Goal: Complete application form: Complete application form

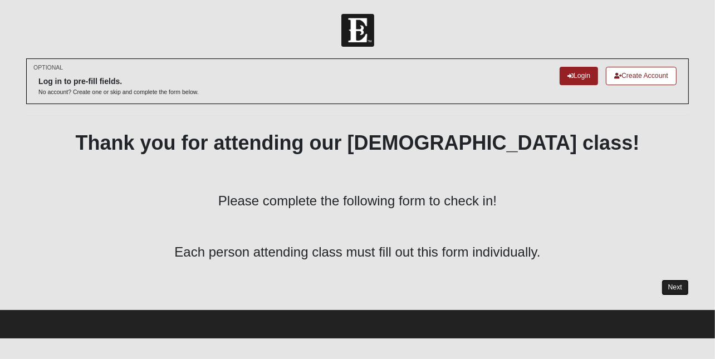
click at [679, 284] on link "Next" at bounding box center [675, 288] width 27 height 16
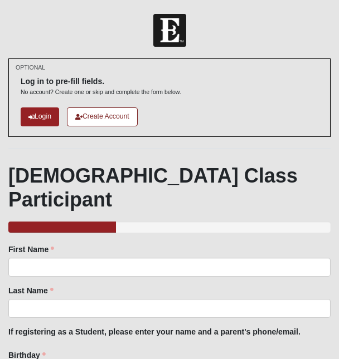
click at [77, 244] on div "First Name First Name is required." at bounding box center [169, 260] width 322 height 33
click at [64, 222] on div "33.333333333333333333333333330% Complete" at bounding box center [62, 227] width 108 height 11
click at [105, 118] on link "Create Account" at bounding box center [102, 117] width 71 height 18
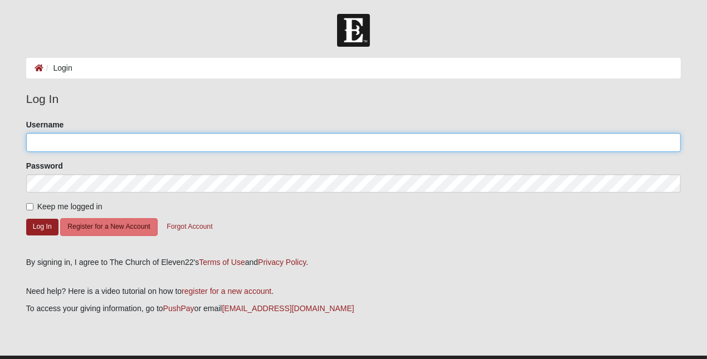
type input "1147Lori"
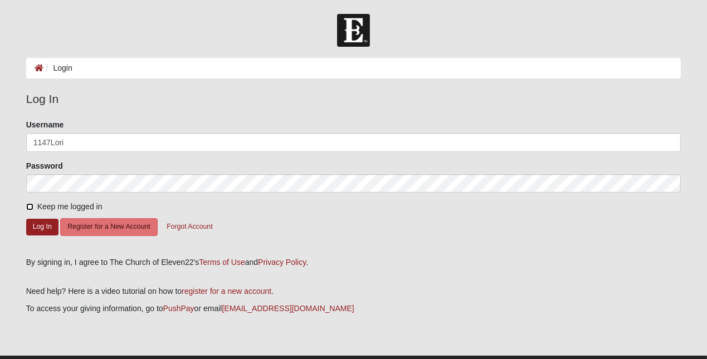
click at [31, 206] on input "Keep me logged in" at bounding box center [29, 206] width 7 height 7
checkbox input "true"
click at [35, 228] on button "Log In" at bounding box center [42, 227] width 32 height 16
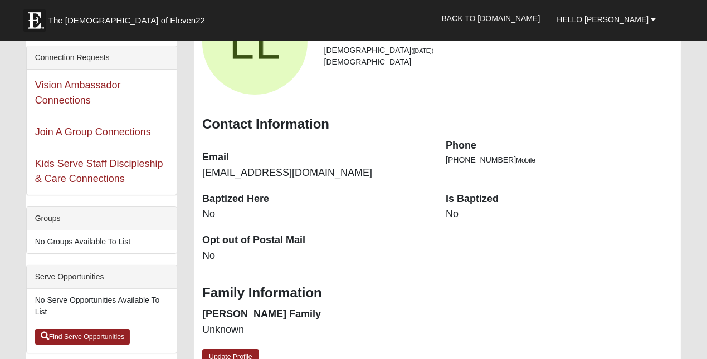
scroll to position [115, 0]
click at [240, 351] on link "Update Profile" at bounding box center [230, 357] width 57 height 16
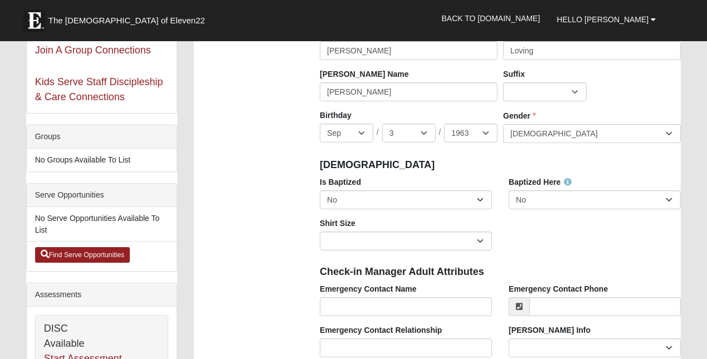
scroll to position [200, 0]
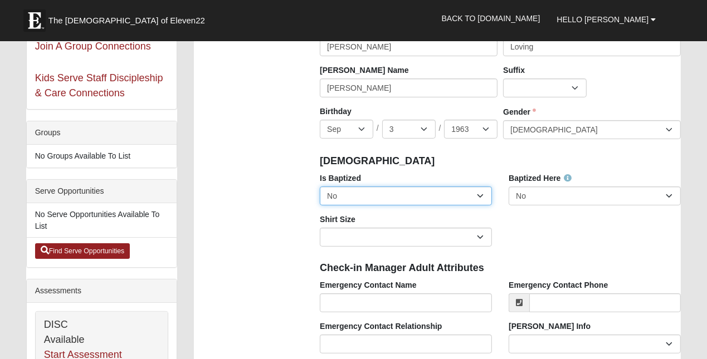
click at [477, 194] on select "No Yes" at bounding box center [406, 196] width 172 height 19
select select "True"
click at [320, 187] on select "No Yes" at bounding box center [406, 196] width 172 height 19
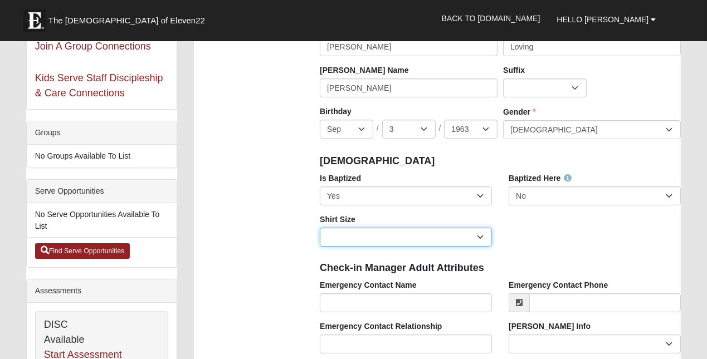
drag, startPoint x: 484, startPoint y: 232, endPoint x: 364, endPoint y: 238, distance: 120.5
click at [364, 238] on select "Adult Small Adult Medium Adult Large Adult XL Adult XXL Adult 3XL Adult 4XL You…" at bounding box center [406, 237] width 172 height 19
select select "Adult Medium"
click at [320, 228] on select "Adult Small Adult Medium Adult Large Adult XL Adult XXL Adult 3XL Adult 4XL You…" at bounding box center [406, 237] width 172 height 19
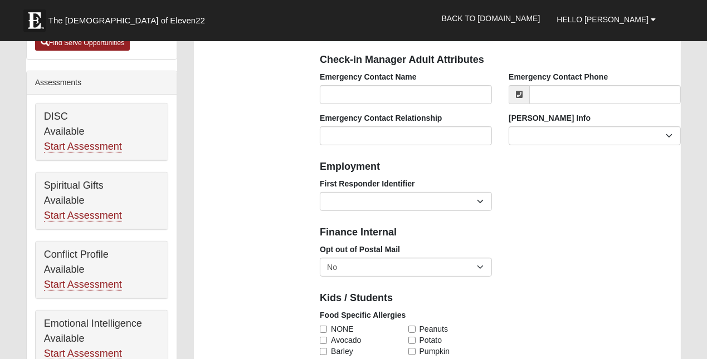
scroll to position [409, 0]
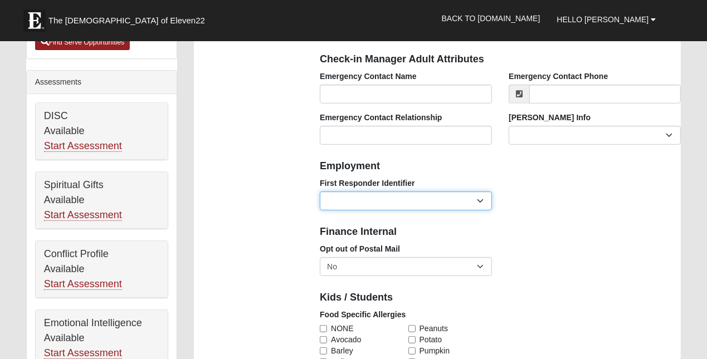
drag, startPoint x: 481, startPoint y: 198, endPoint x: 455, endPoint y: 202, distance: 25.8
click at [455, 202] on select "EMT | Paramedic | Medical Firefighter | Fire Department Police Officer | Sherif…" at bounding box center [406, 201] width 172 height 19
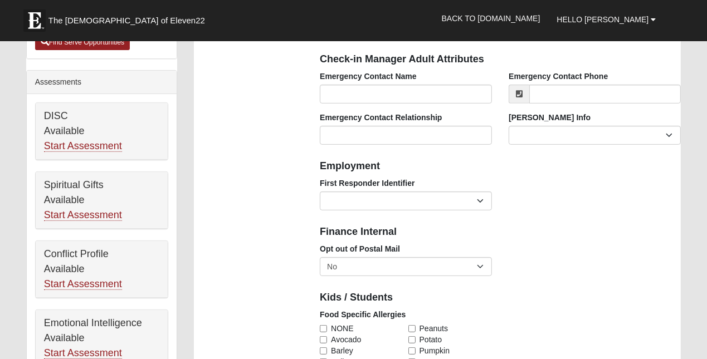
click at [351, 89] on input "Emergency Contact Name" at bounding box center [406, 94] width 172 height 19
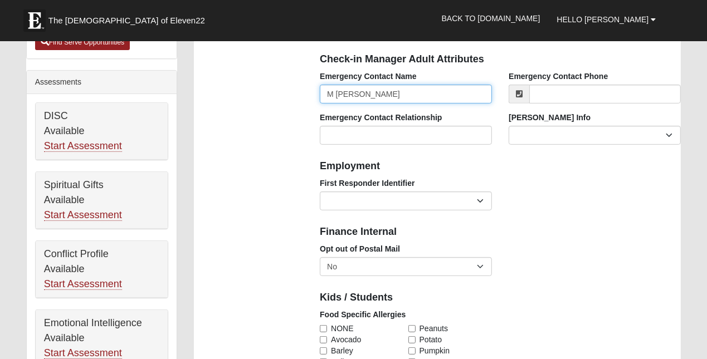
type input "M Robert DeLaney"
type input "(203) 253-0049"
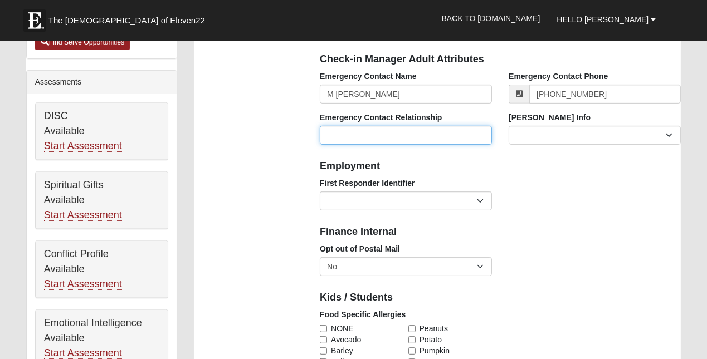
drag, startPoint x: 338, startPoint y: 124, endPoint x: 334, endPoint y: 133, distance: 9.2
drag, startPoint x: 334, startPoint y: 133, endPoint x: 327, endPoint y: 133, distance: 7.3
click at [327, 133] on input "Emergency Contact Relationship" at bounding box center [406, 135] width 172 height 19
type input "d"
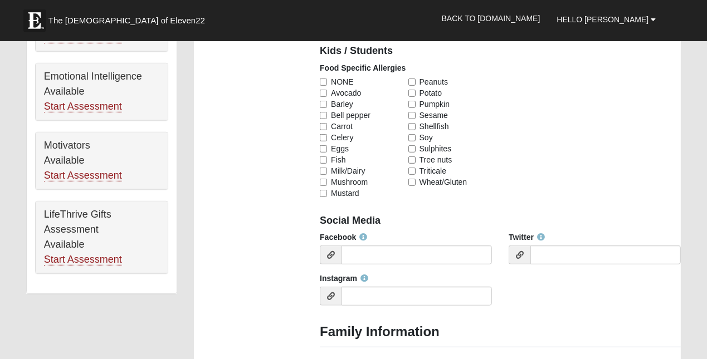
scroll to position [607, 0]
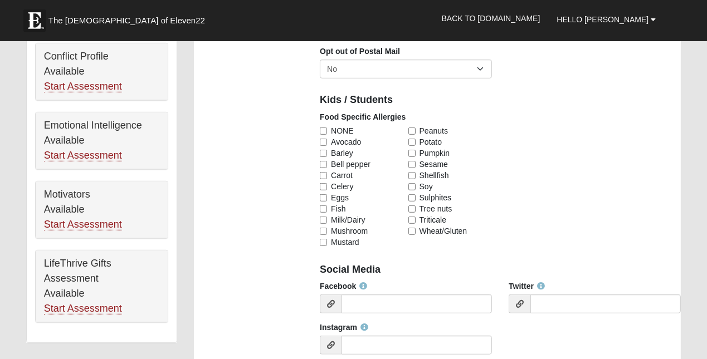
type input "Dad"
click at [323, 128] on input "NONE" at bounding box center [323, 131] width 7 height 7
checkbox input "true"
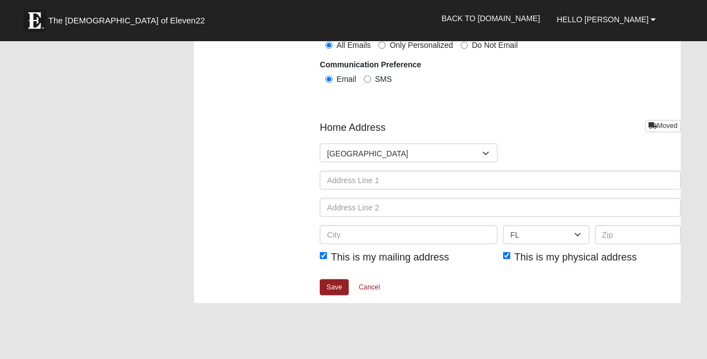
scroll to position [1328, 0]
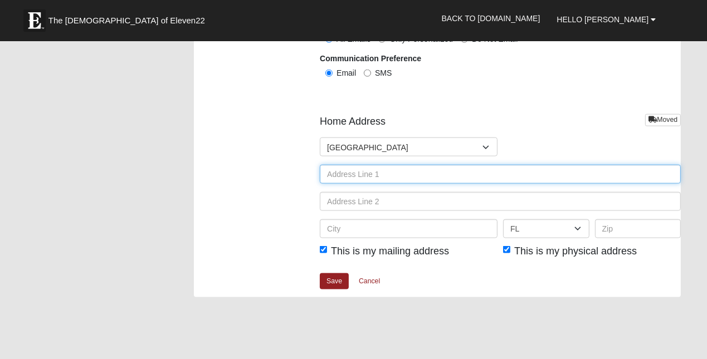
drag, startPoint x: 353, startPoint y: 168, endPoint x: 332, endPoint y: 173, distance: 21.2
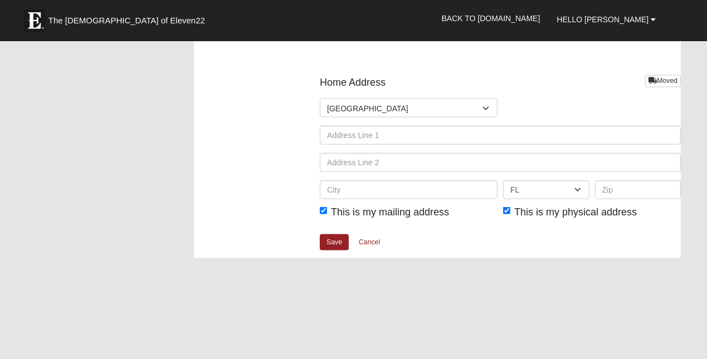
scroll to position [1367, 0]
type input "1147"
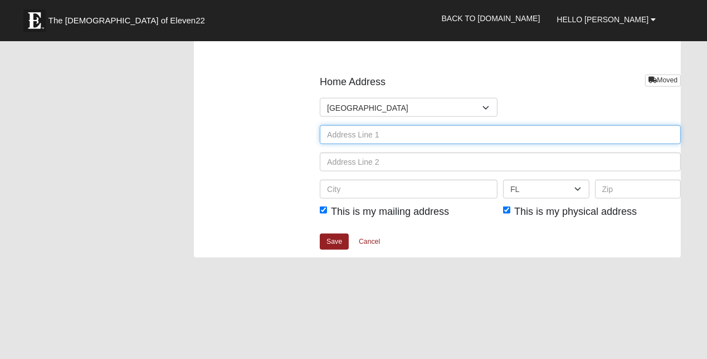
click at [345, 130] on input "text" at bounding box center [500, 134] width 361 height 19
type input "[STREET_ADDRESS]"
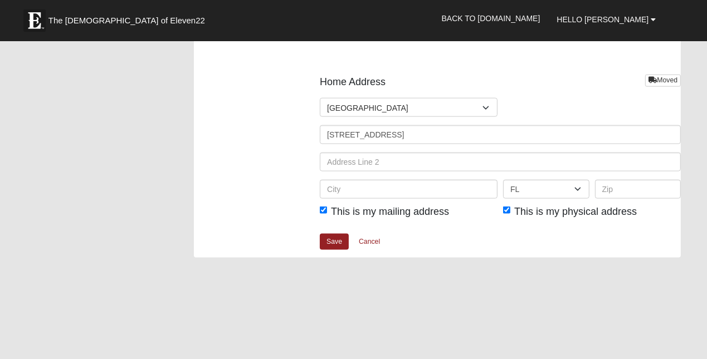
type input "Atlantic Bch"
type input "32233"
click at [332, 234] on link "Save" at bounding box center [334, 242] width 29 height 16
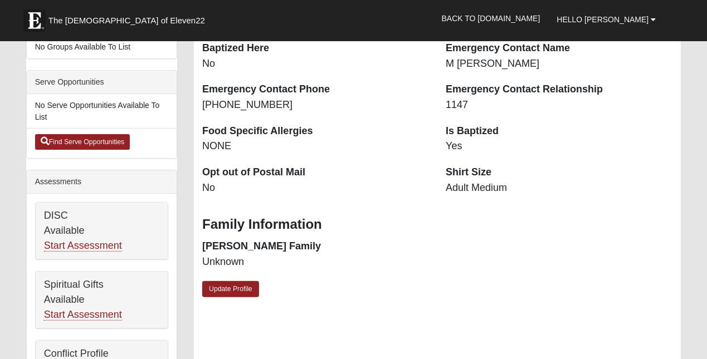
scroll to position [310, 0]
click at [418, 226] on h3 "Family Information" at bounding box center [437, 224] width 470 height 16
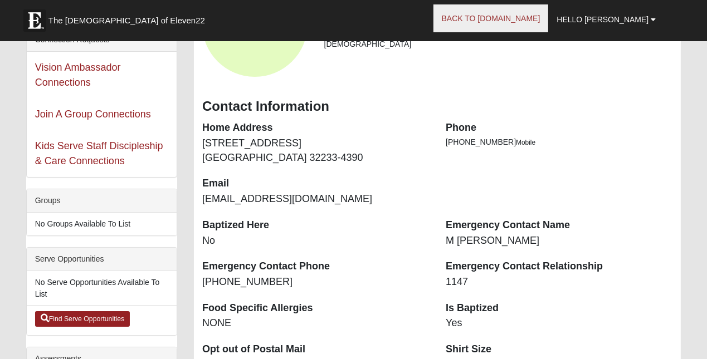
scroll to position [128, 0]
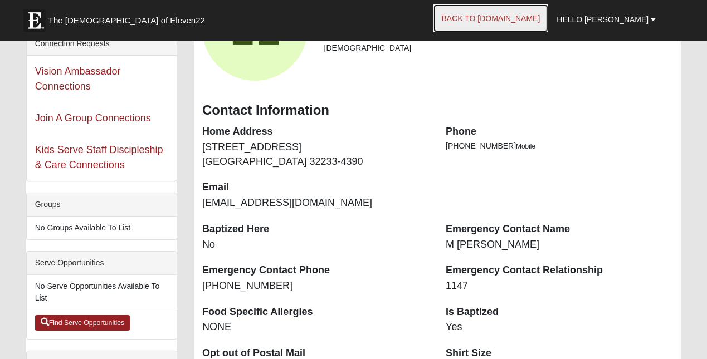
click at [534, 16] on link "Back to COE22.com" at bounding box center [490, 18] width 115 height 28
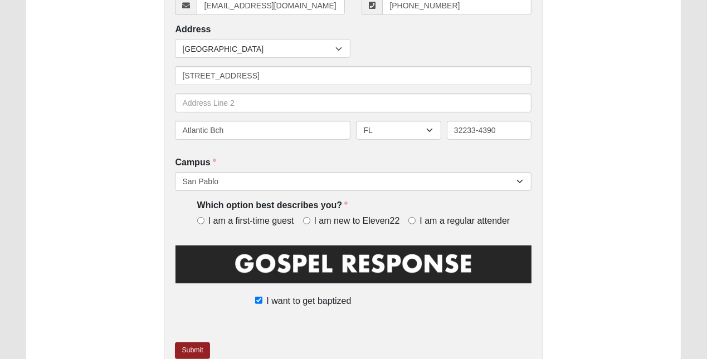
scroll to position [328, 0]
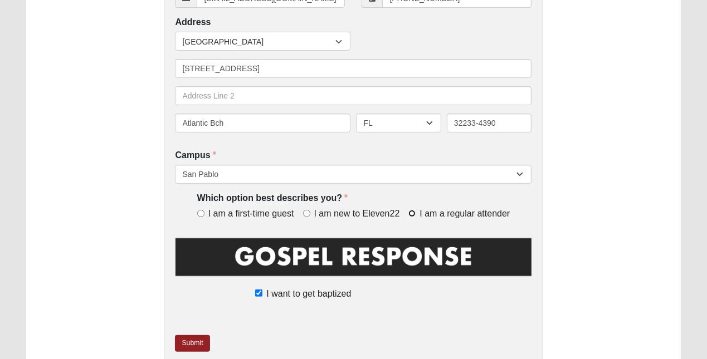
click at [412, 213] on input "I am a regular attender" at bounding box center [411, 213] width 7 height 7
radio input "true"
click at [193, 345] on link "Submit" at bounding box center [192, 343] width 35 height 16
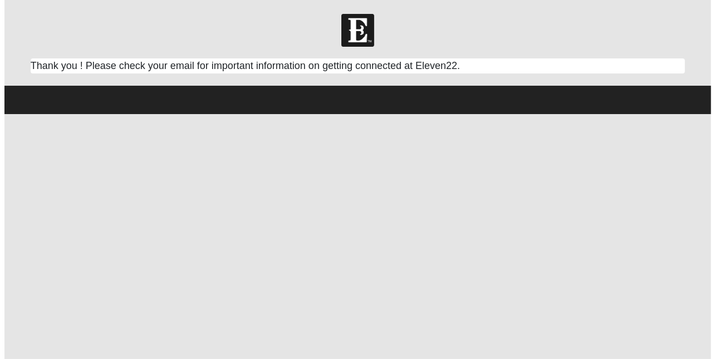
scroll to position [0, 0]
